Goal: Task Accomplishment & Management: Use online tool/utility

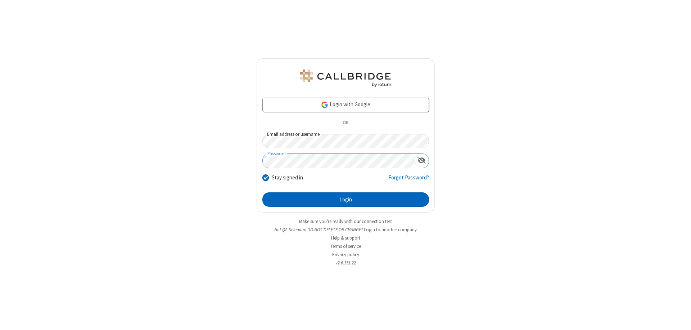
click at [346, 199] on button "Login" at bounding box center [345, 199] width 167 height 14
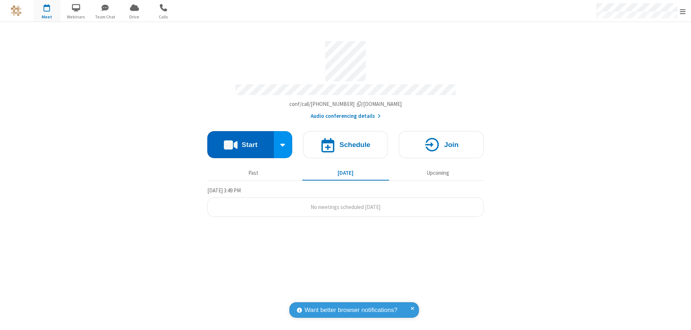
click at [240, 141] on button "Start" at bounding box center [240, 144] width 67 height 27
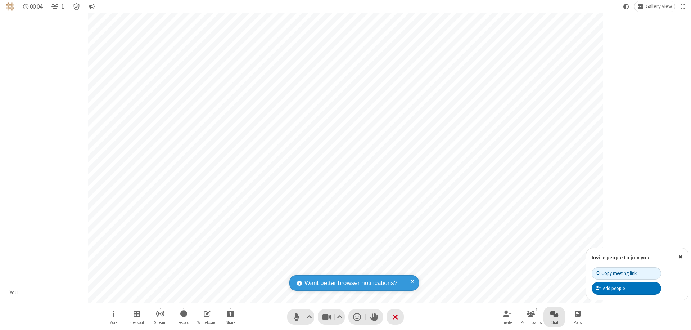
click at [554, 313] on span "Open chat" at bounding box center [554, 313] width 9 height 9
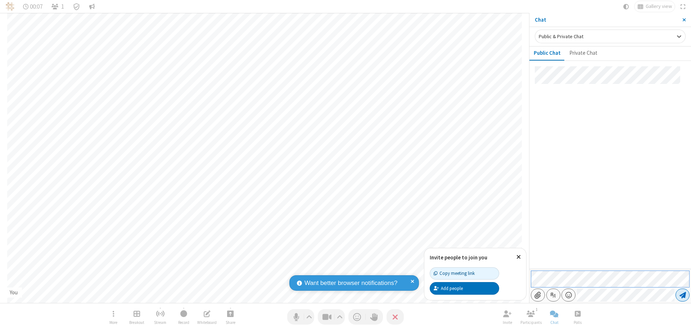
click at [683, 295] on span "Send message" at bounding box center [683, 294] width 6 height 7
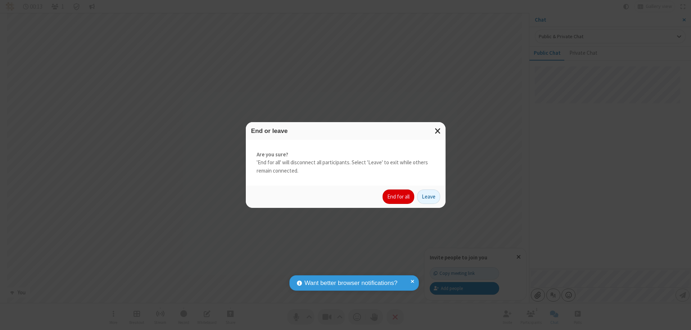
click at [399, 197] on button "End for all" at bounding box center [399, 196] width 32 height 14
